Goal: Obtain resource: Download file/media

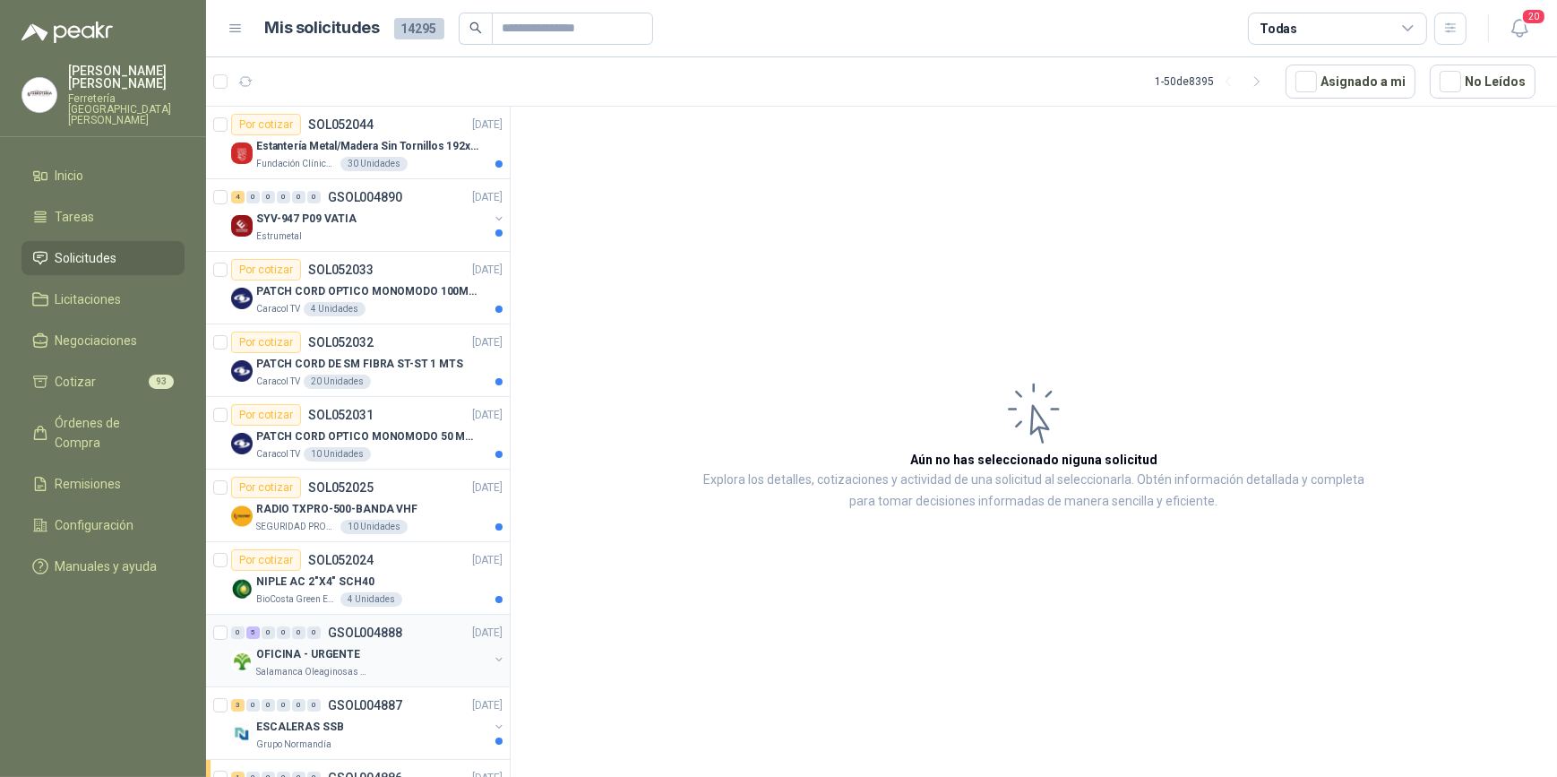
click at [393, 641] on div "0 5 0 0 0 0 GSOL004888 [DATE]" at bounding box center [368, 633] width 275 height 22
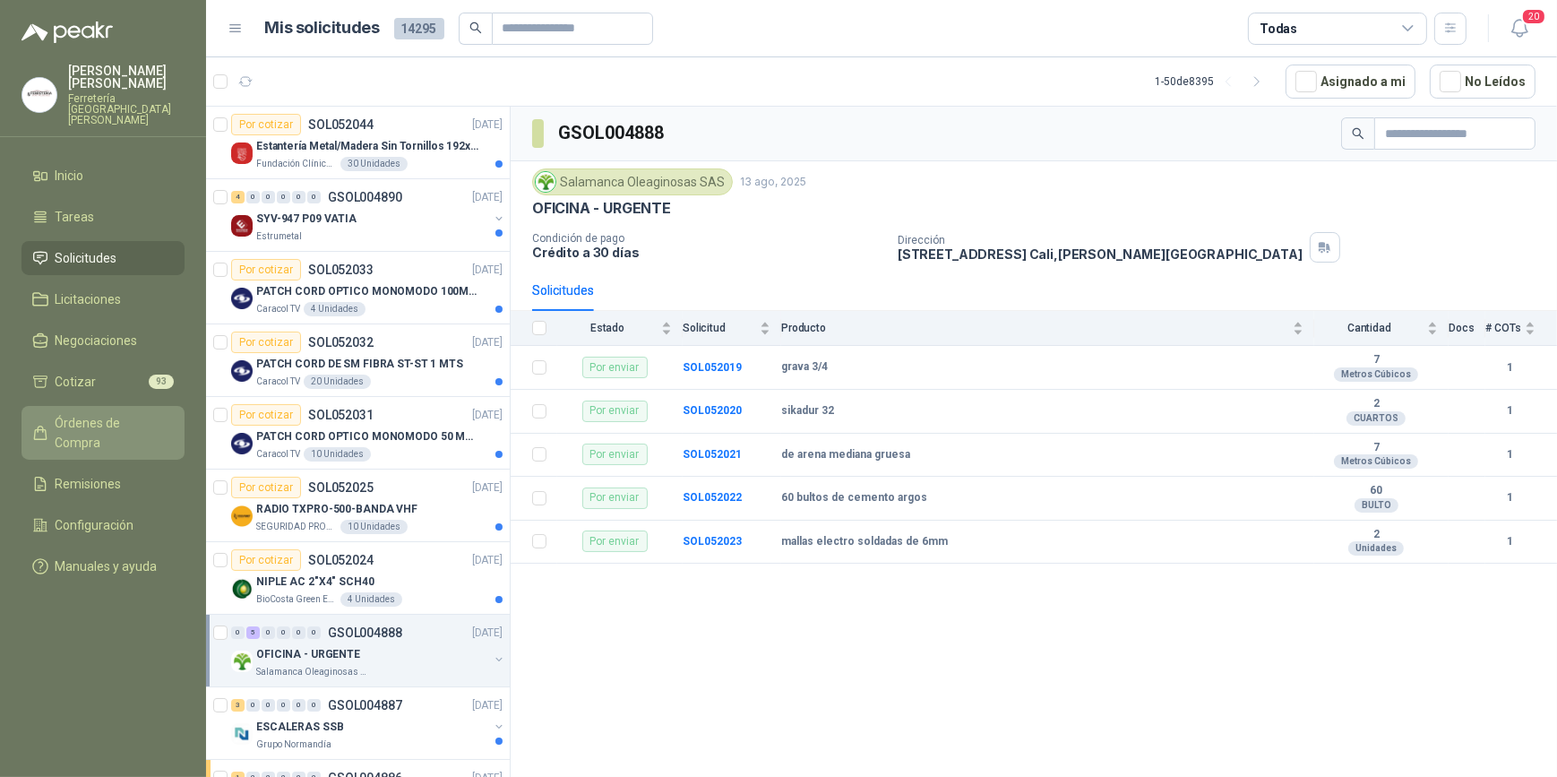
click at [92, 413] on span "Órdenes de Compra" at bounding box center [112, 432] width 112 height 39
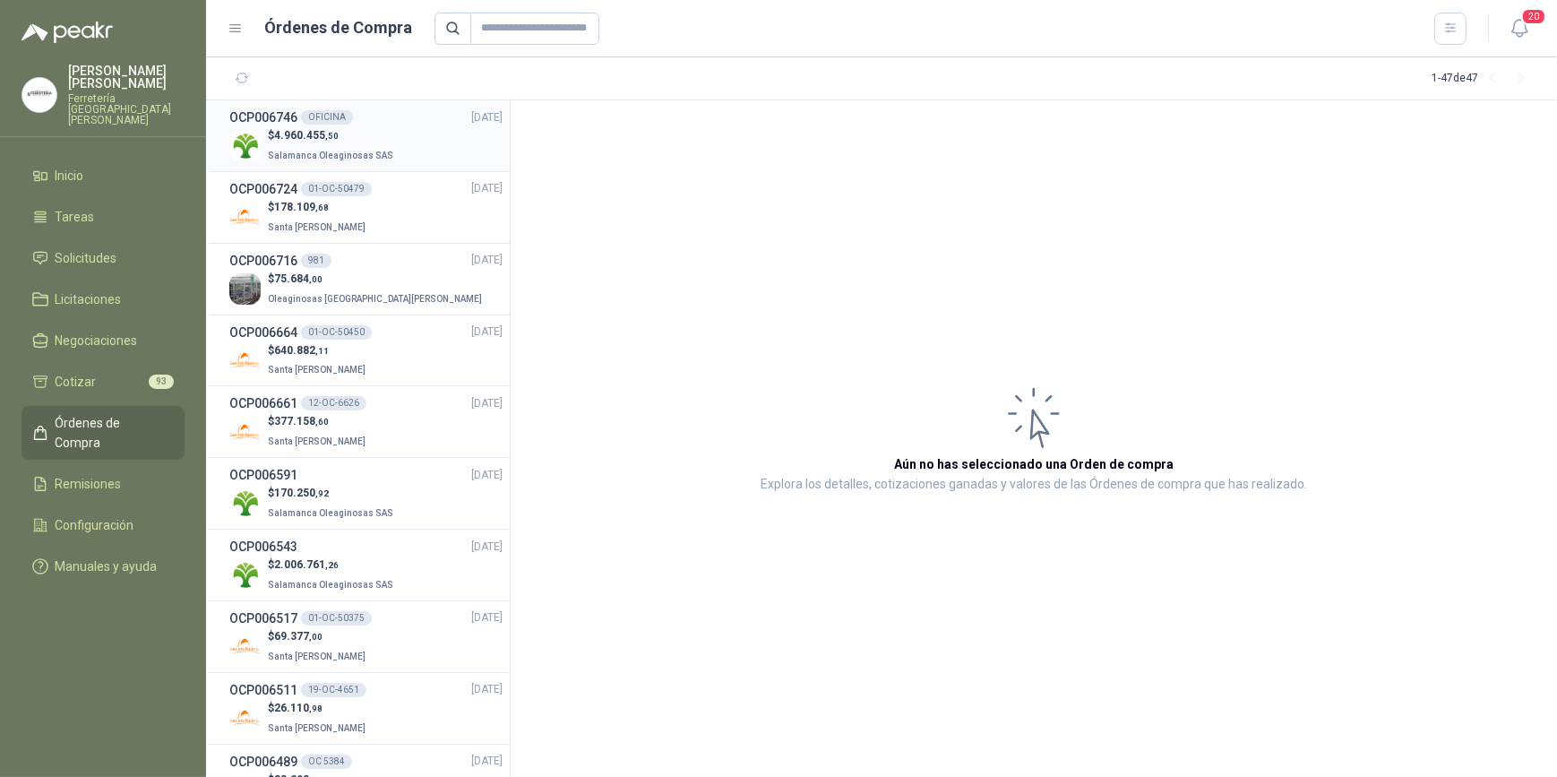
click at [398, 133] on div "$ 4.960.455 ,50 Salamanca Oleaginosas SAS" at bounding box center [365, 145] width 273 height 37
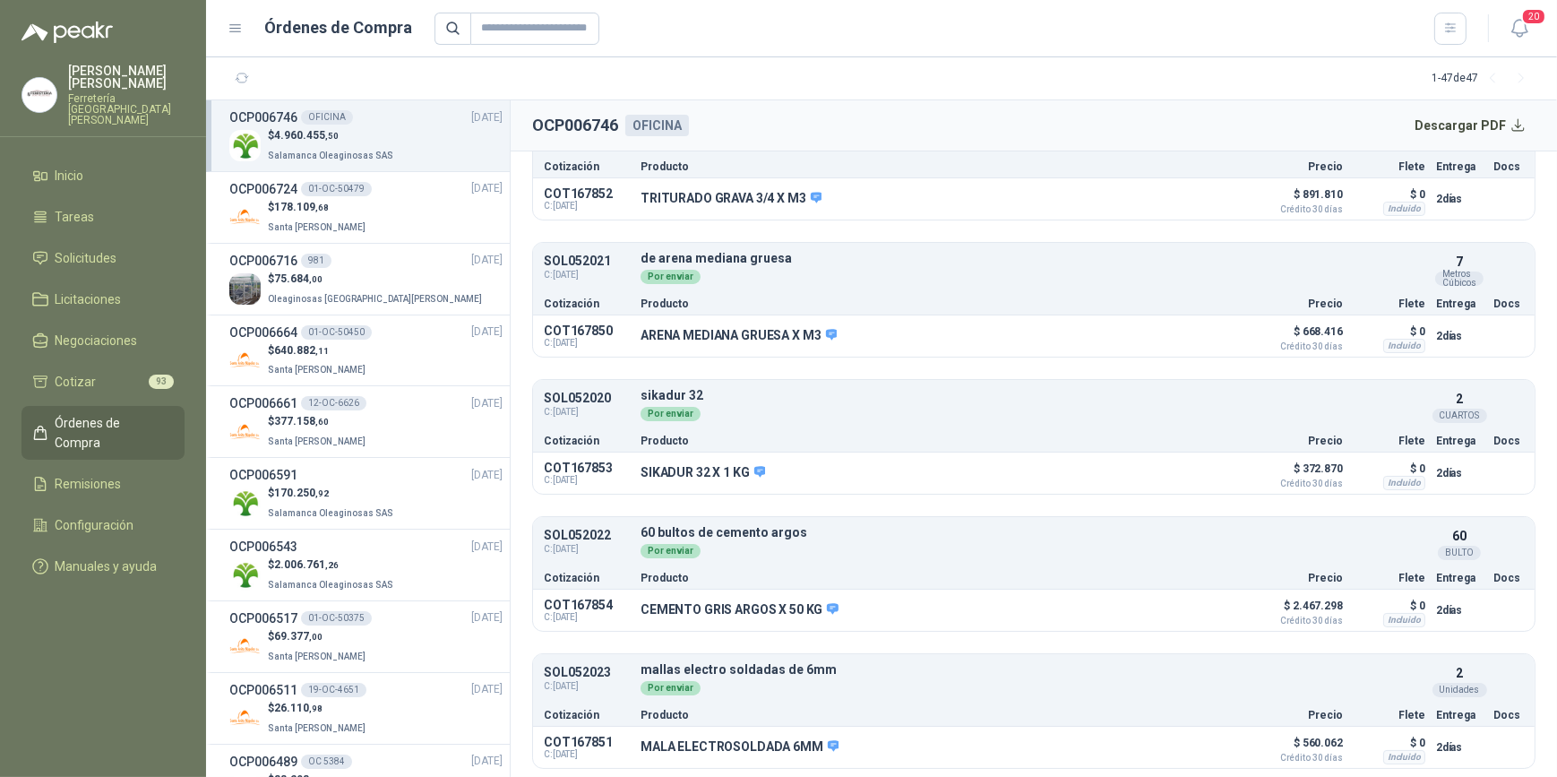
scroll to position [73, 0]
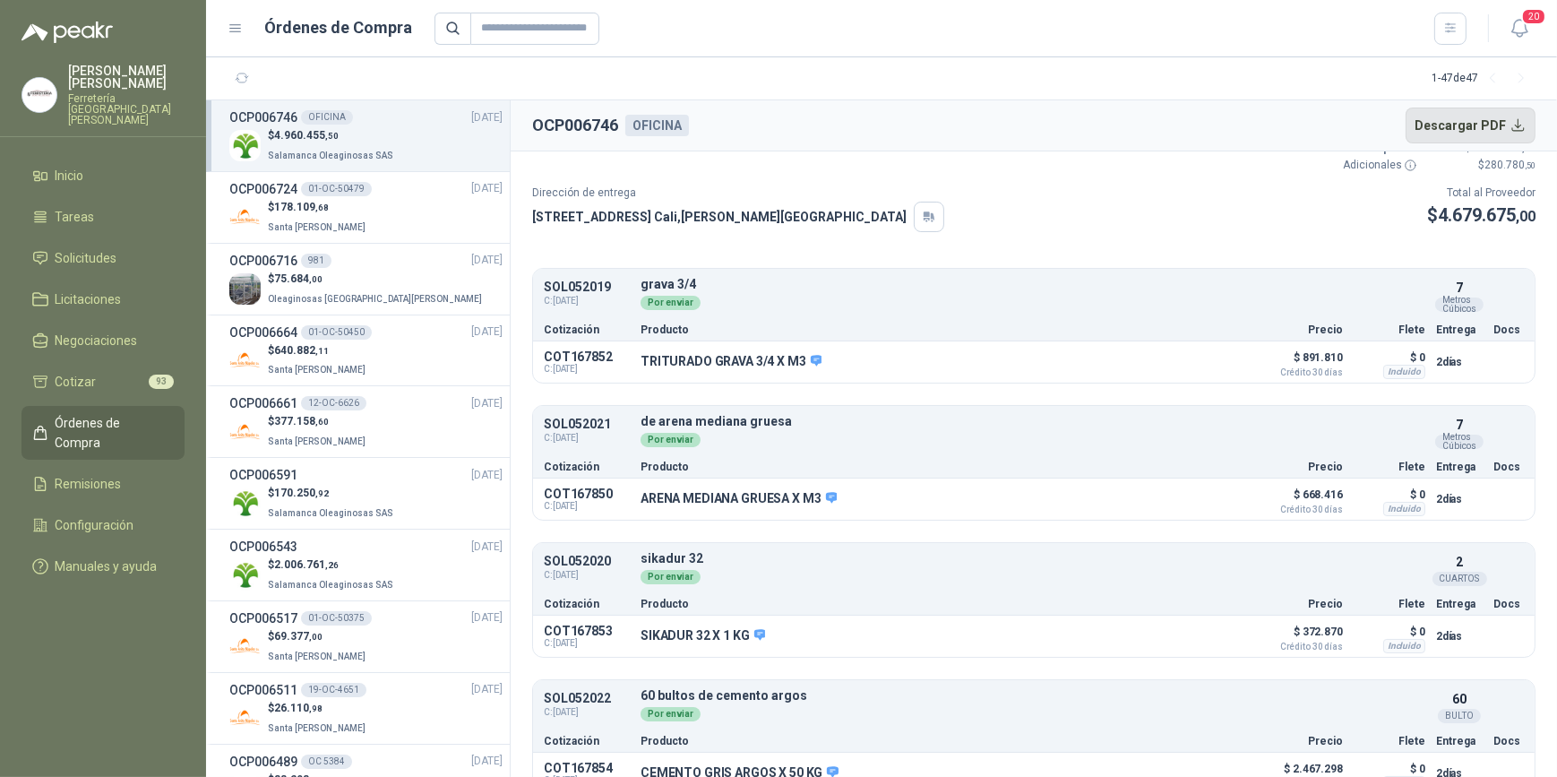
click at [1469, 124] on button "Descargar PDF" at bounding box center [1471, 126] width 131 height 36
click at [1461, 126] on button "Descargar PDF" at bounding box center [1471, 126] width 131 height 36
click at [123, 474] on li "Remisiones" at bounding box center [103, 484] width 142 height 20
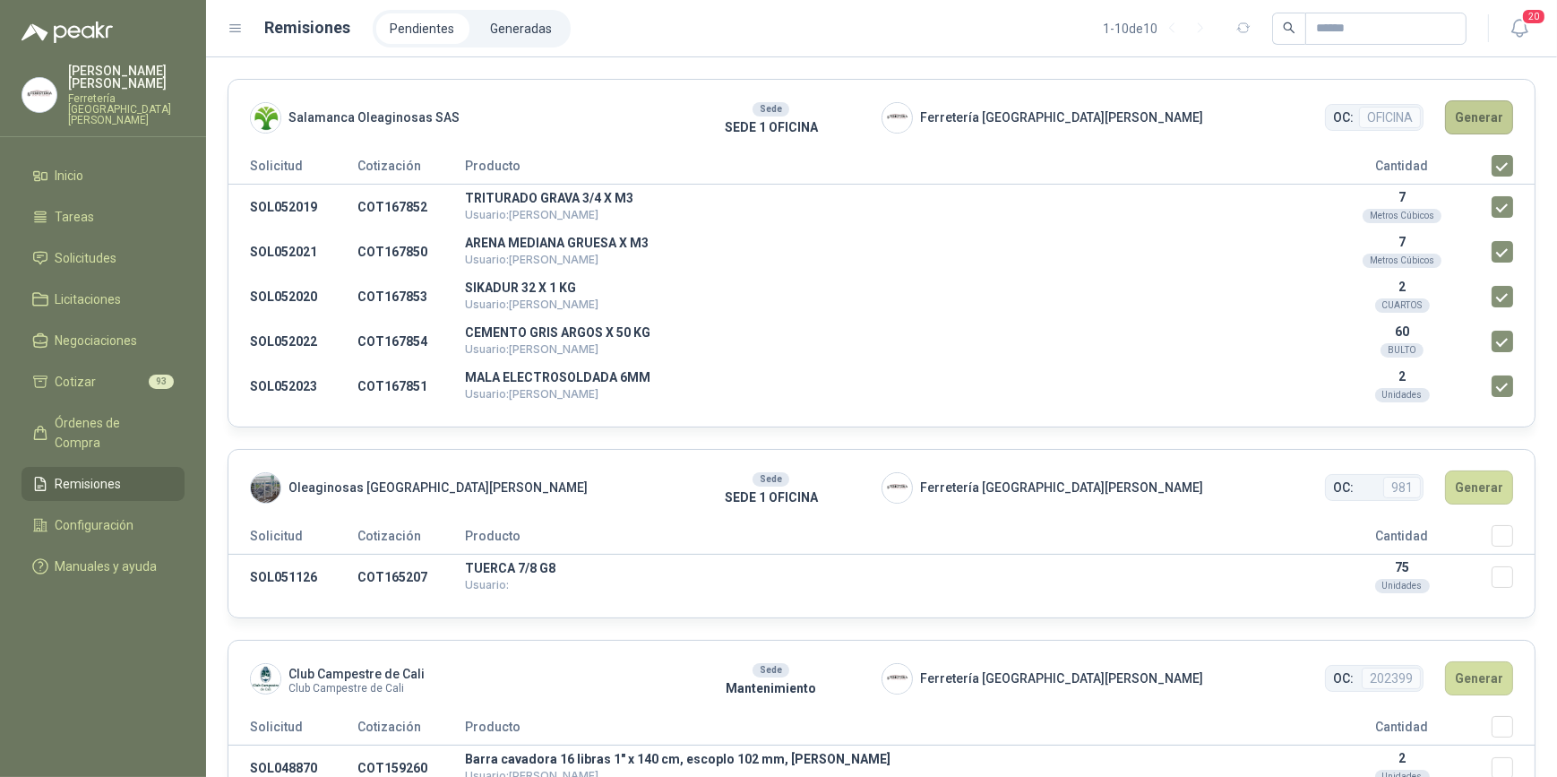
click at [1474, 111] on button "Generar" at bounding box center [1479, 117] width 68 height 34
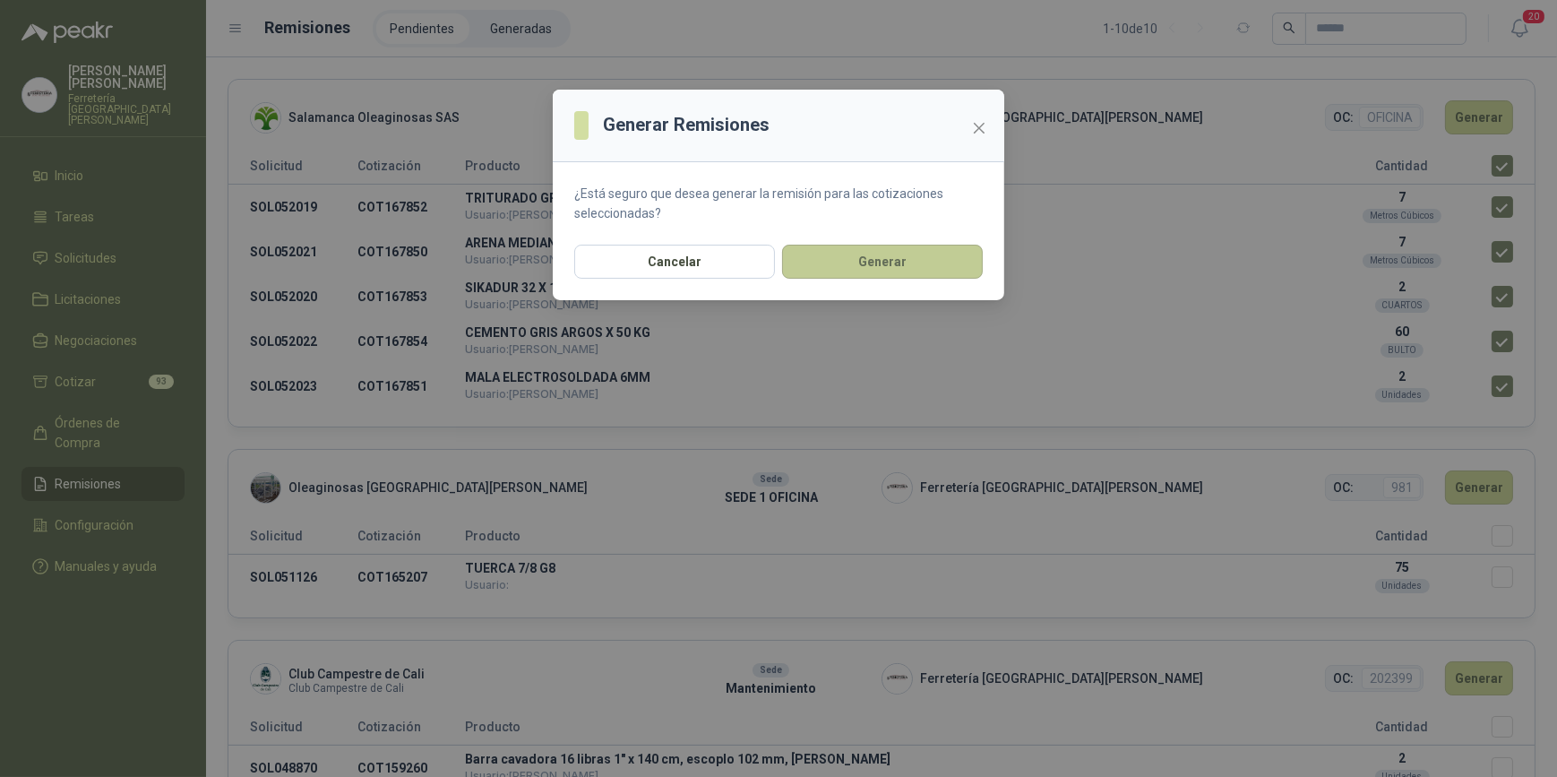
click at [875, 260] on button "Generar" at bounding box center [882, 262] width 201 height 34
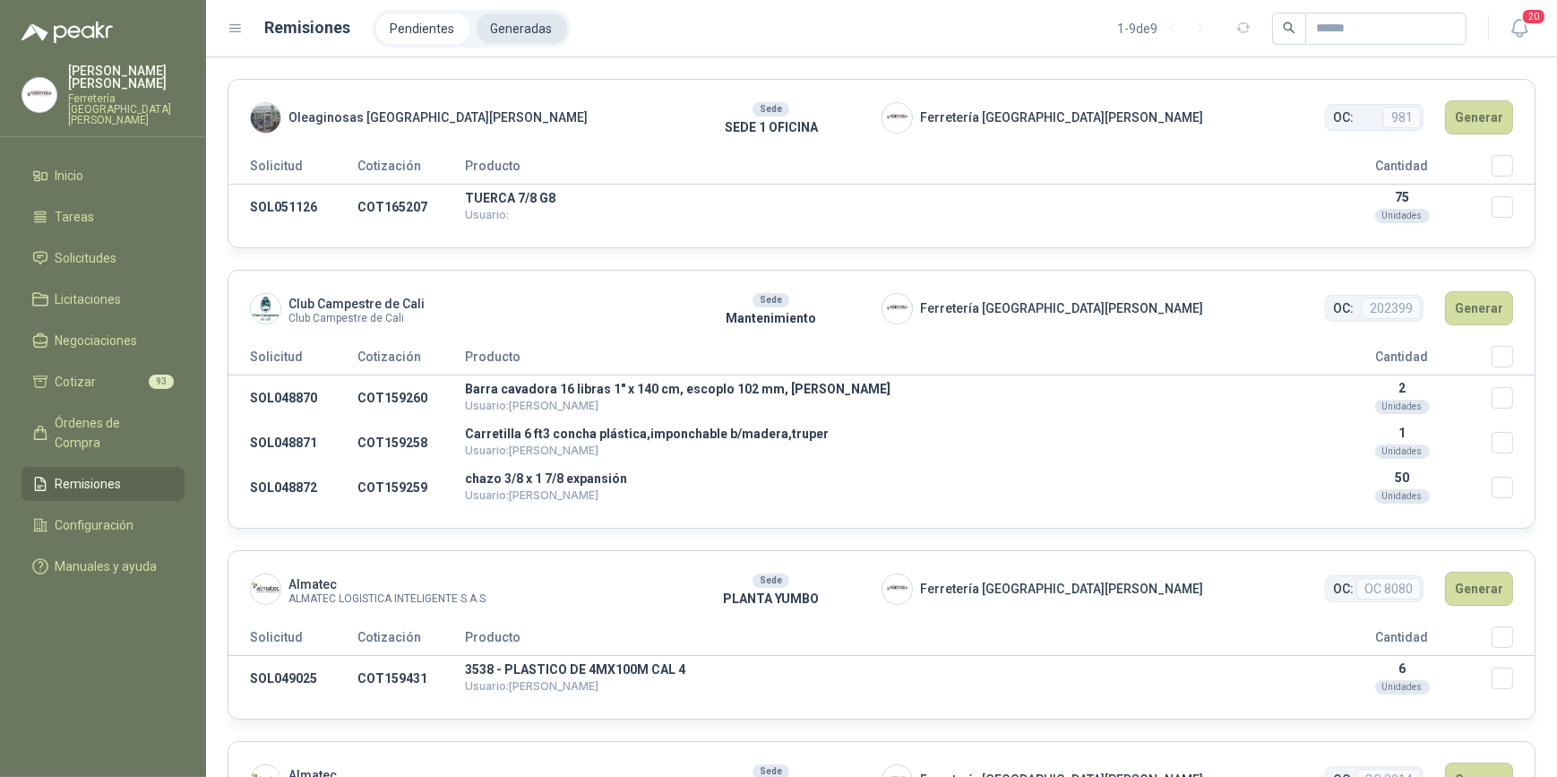
click at [511, 25] on li "Generadas" at bounding box center [522, 28] width 90 height 30
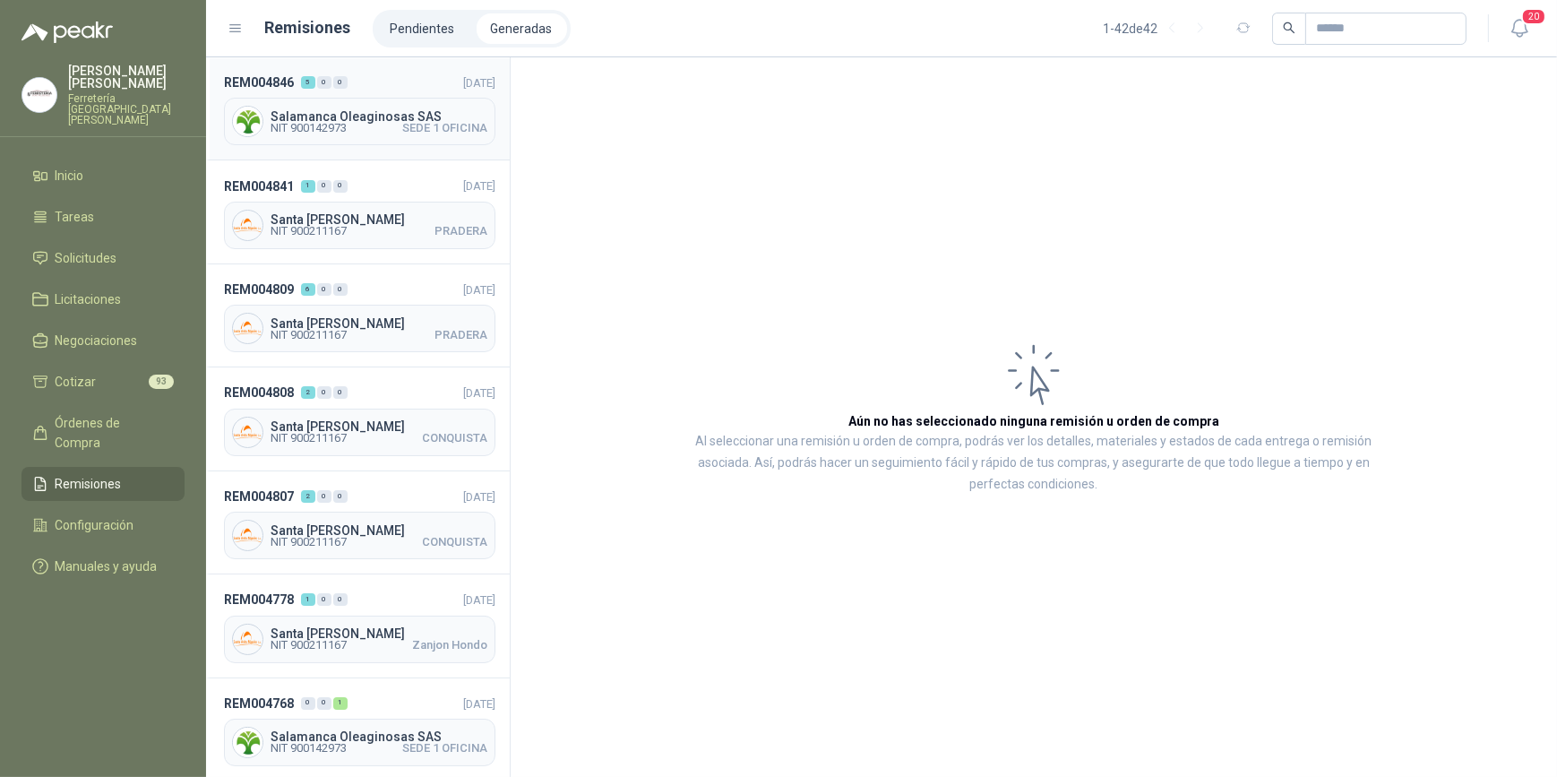
click at [336, 123] on span "NIT 900142973" at bounding box center [309, 128] width 76 height 11
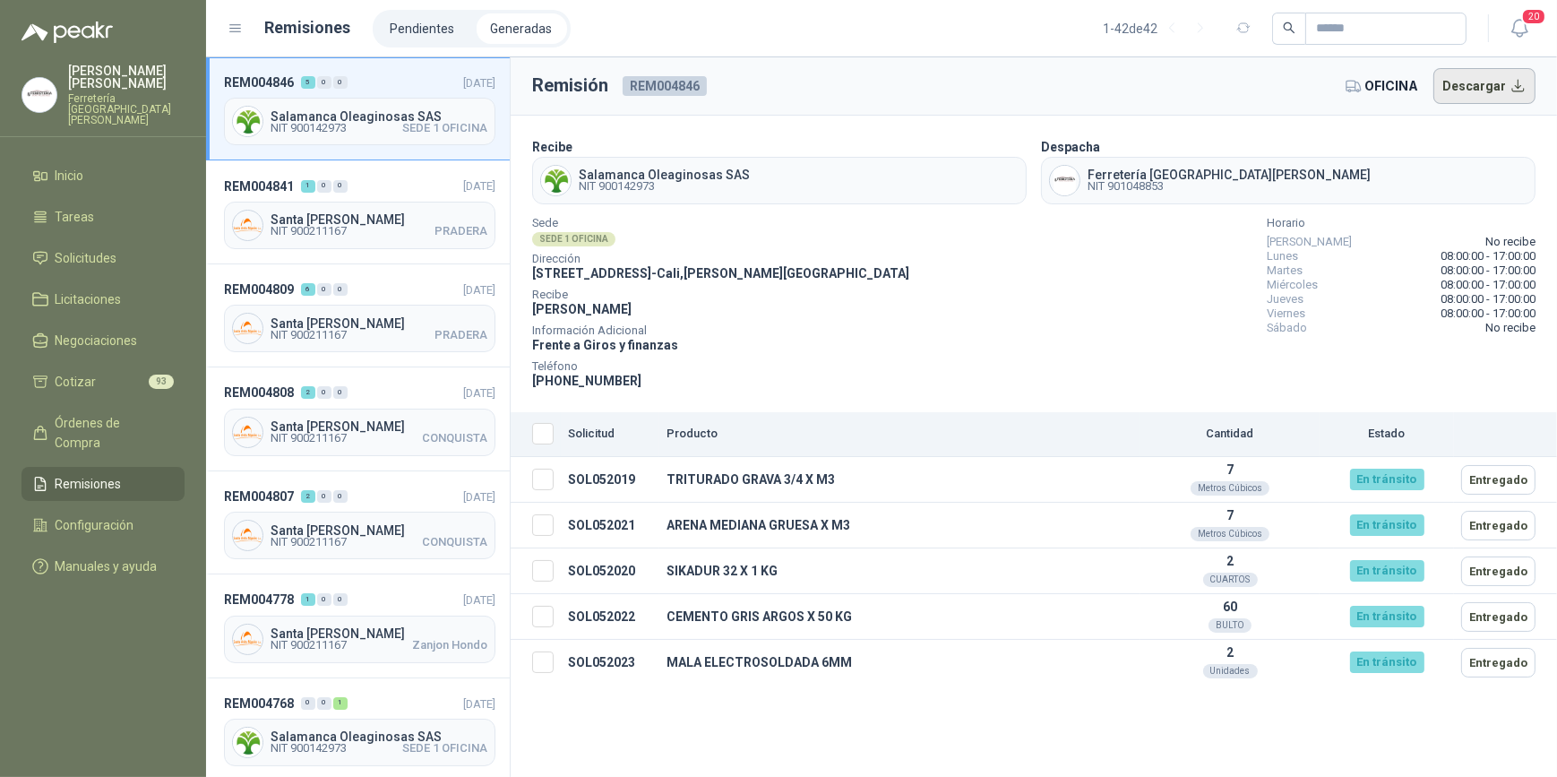
click at [1479, 87] on button "Descargar" at bounding box center [1485, 86] width 103 height 36
